Goal: Transaction & Acquisition: Purchase product/service

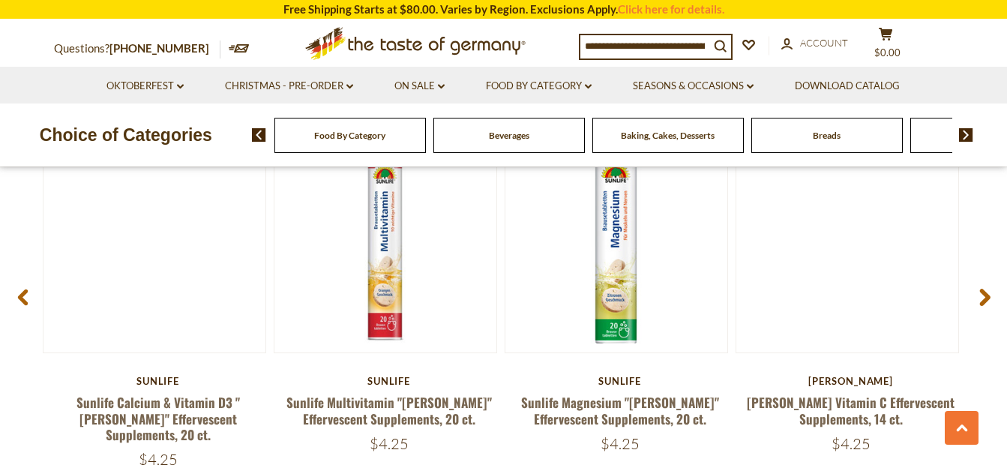
scroll to position [2039, 0]
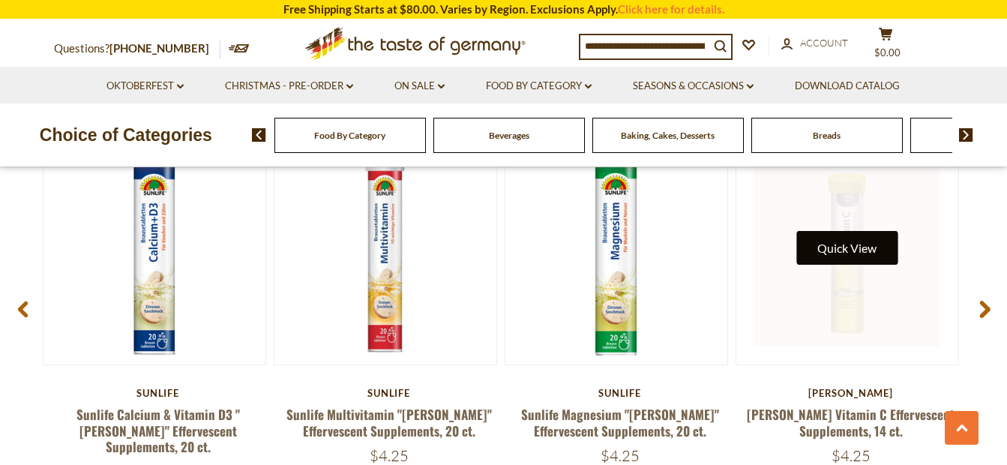
click at [871, 251] on button "Quick View" at bounding box center [847, 248] width 101 height 34
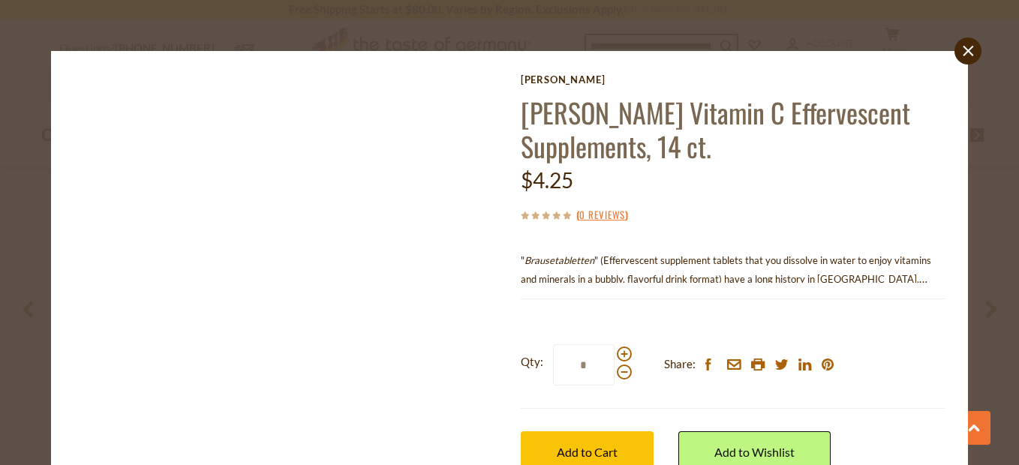
click at [245, 347] on img at bounding box center [286, 284] width 420 height 420
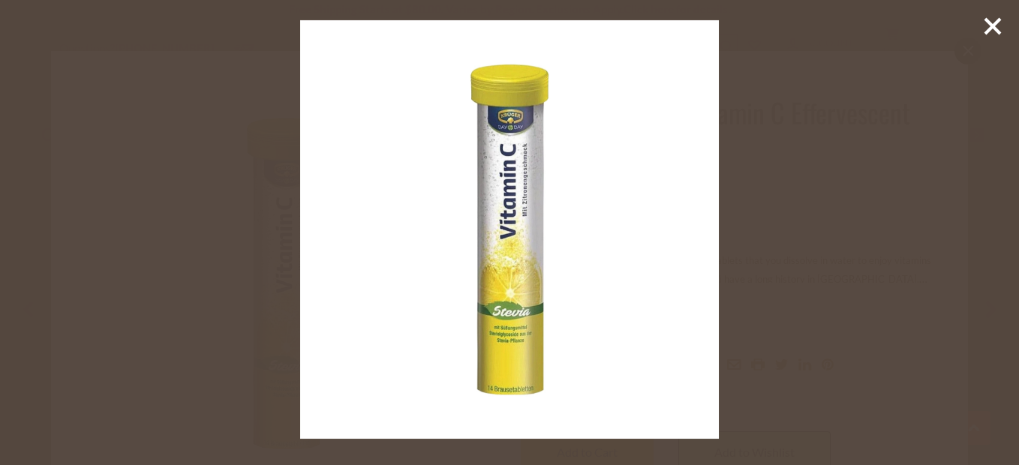
click at [505, 267] on img at bounding box center [509, 229] width 419 height 419
click at [799, 195] on div at bounding box center [509, 232] width 1019 height 465
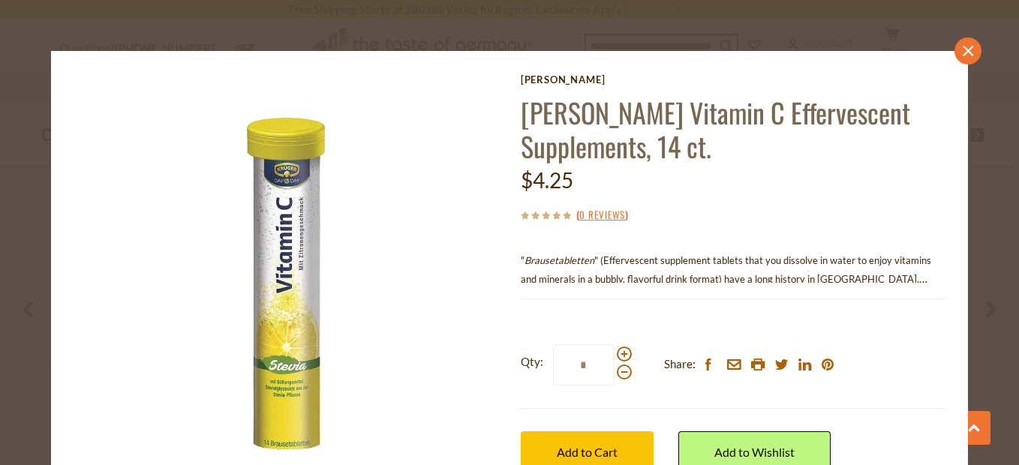
click at [965, 50] on link "close" at bounding box center [967, 51] width 27 height 27
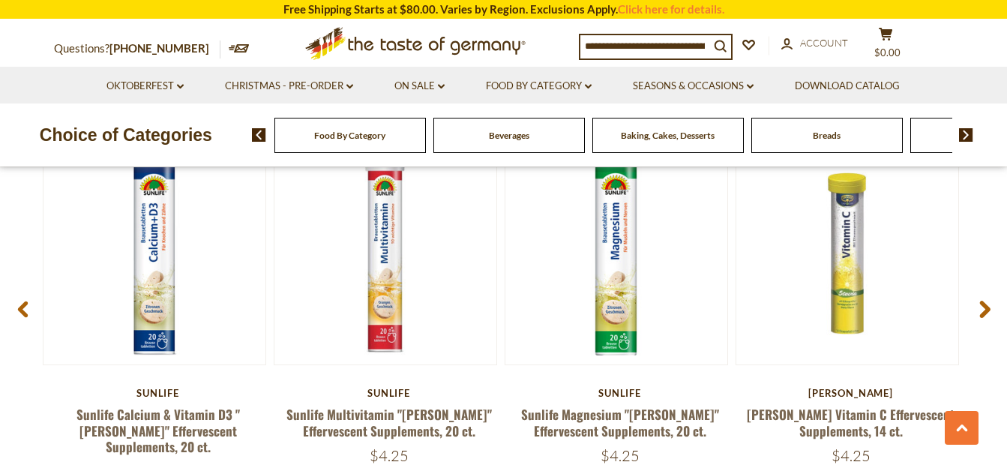
click at [991, 298] on span at bounding box center [985, 312] width 35 height 47
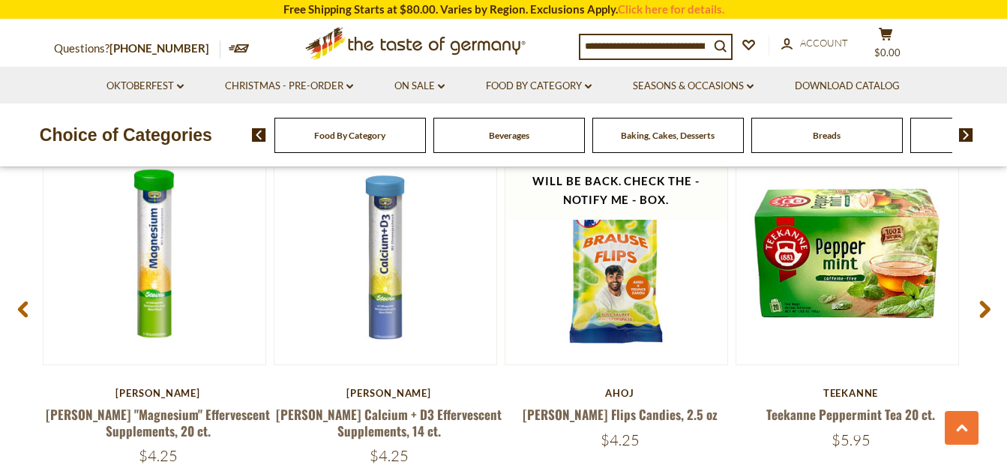
click at [991, 298] on span at bounding box center [985, 312] width 35 height 47
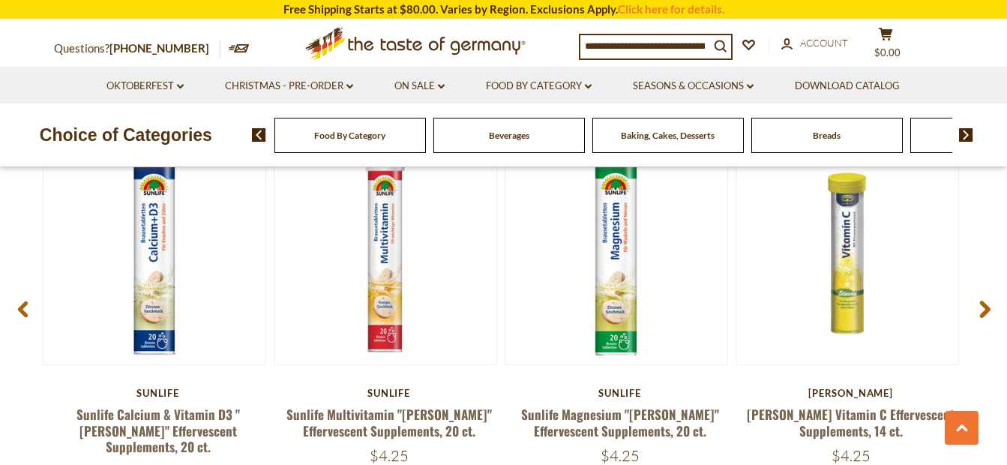
click at [991, 298] on span at bounding box center [985, 312] width 35 height 47
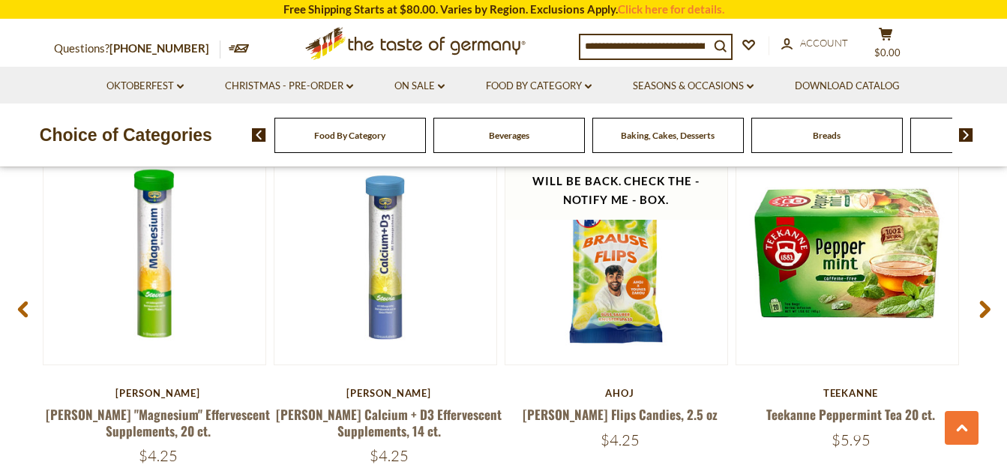
click at [991, 298] on span at bounding box center [985, 312] width 35 height 47
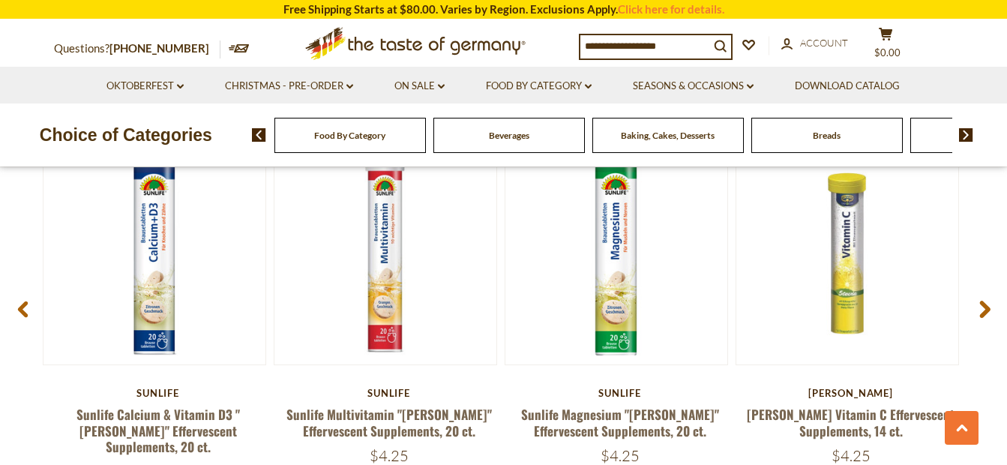
click at [991, 298] on span at bounding box center [985, 312] width 35 height 47
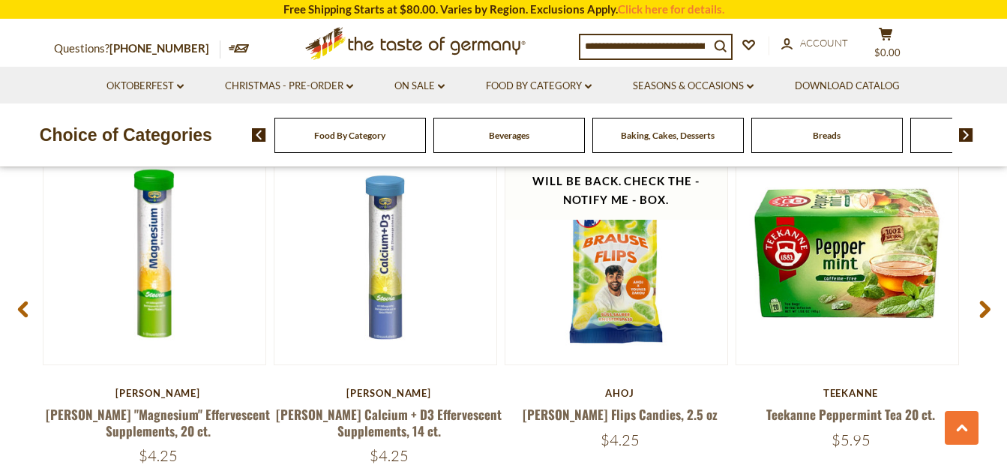
click at [991, 298] on span at bounding box center [985, 312] width 35 height 47
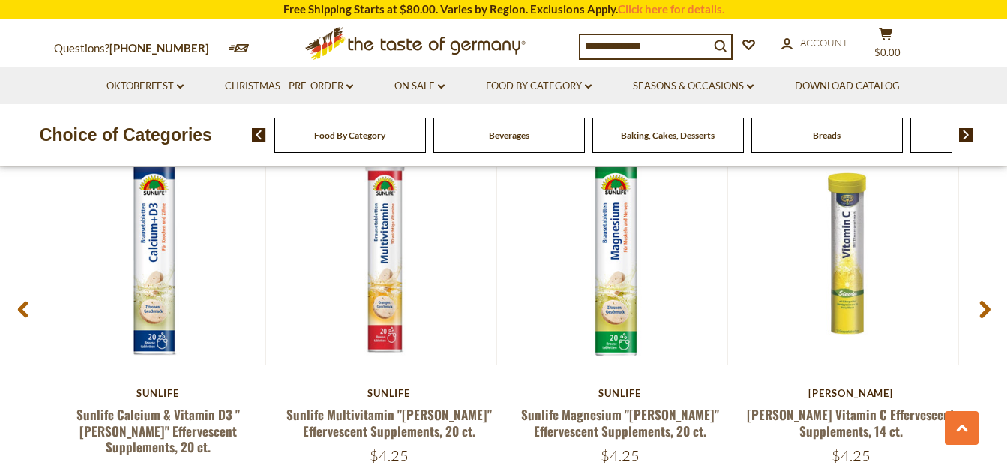
click at [991, 298] on span at bounding box center [985, 312] width 35 height 47
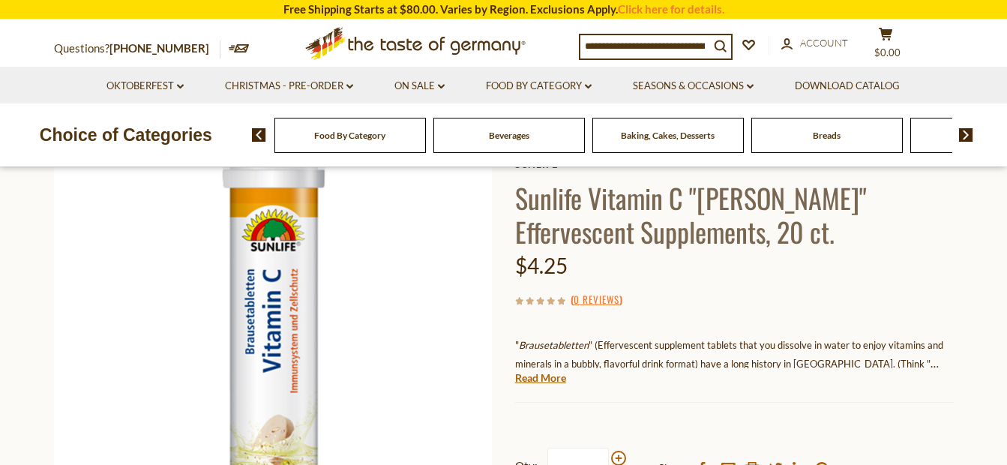
scroll to position [0, 0]
